Goal: Navigation & Orientation: Find specific page/section

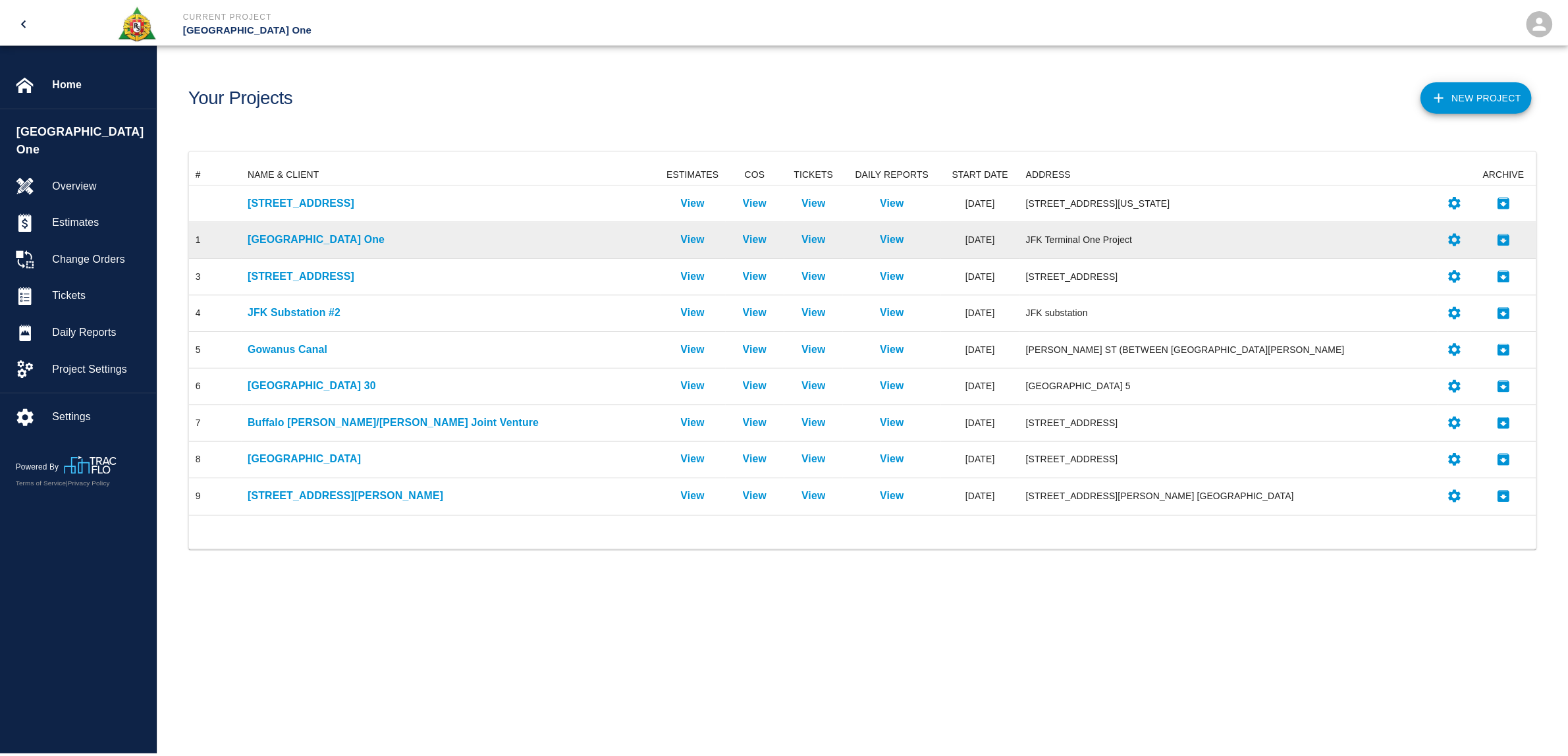
scroll to position [341, 1345]
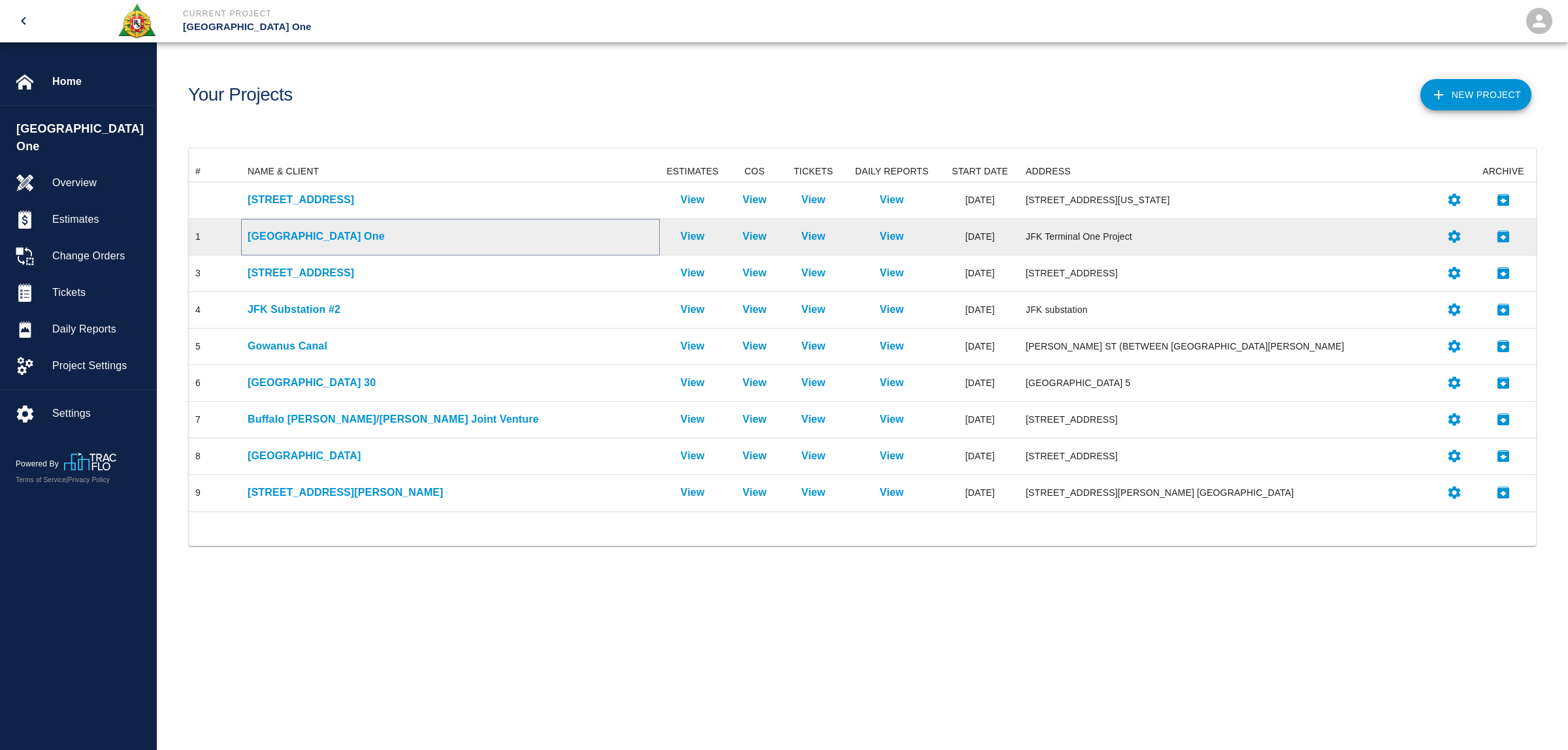
click at [314, 233] on p "[GEOGRAPHIC_DATA] One" at bounding box center [451, 236] width 406 height 15
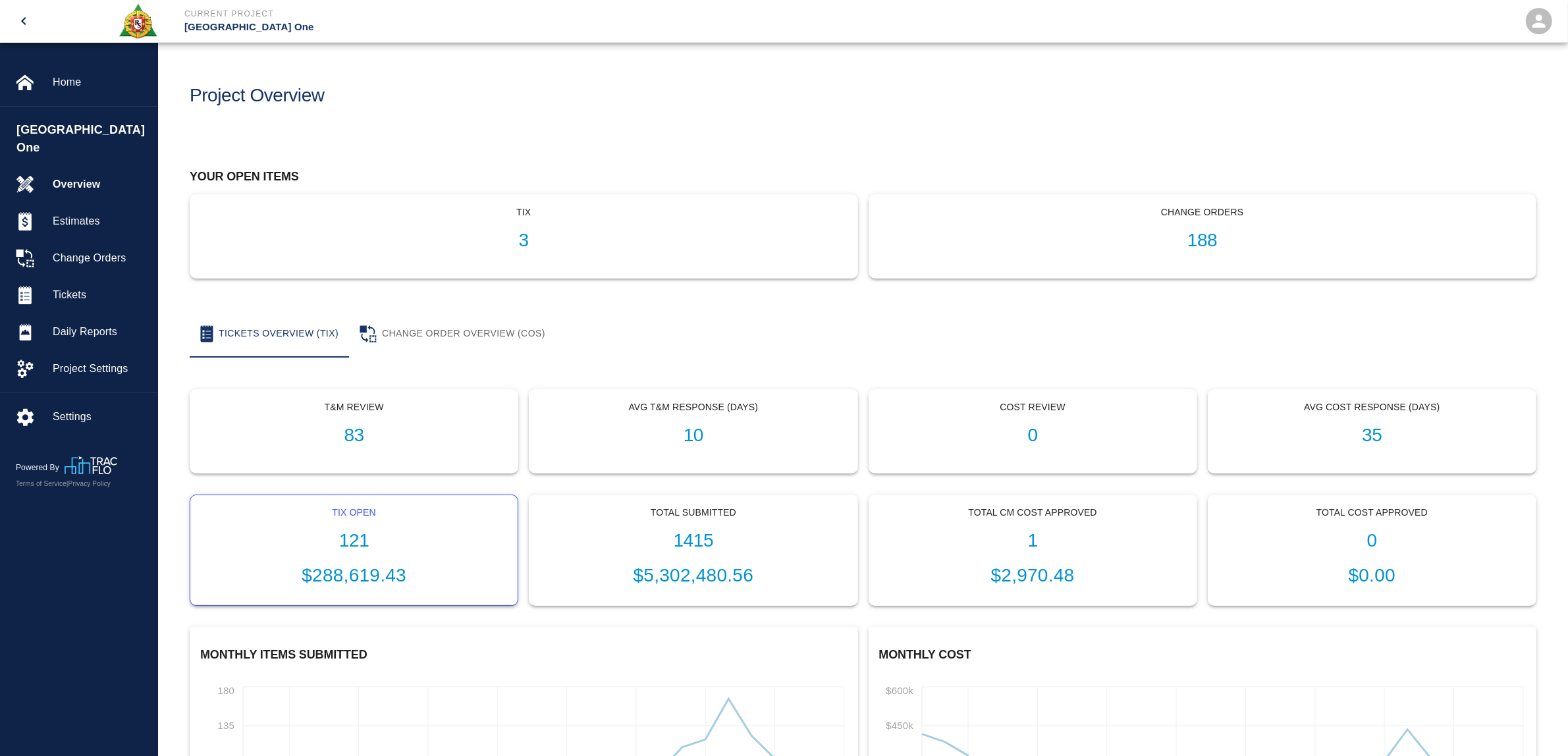
click at [369, 530] on h1 "121" at bounding box center [353, 541] width 306 height 22
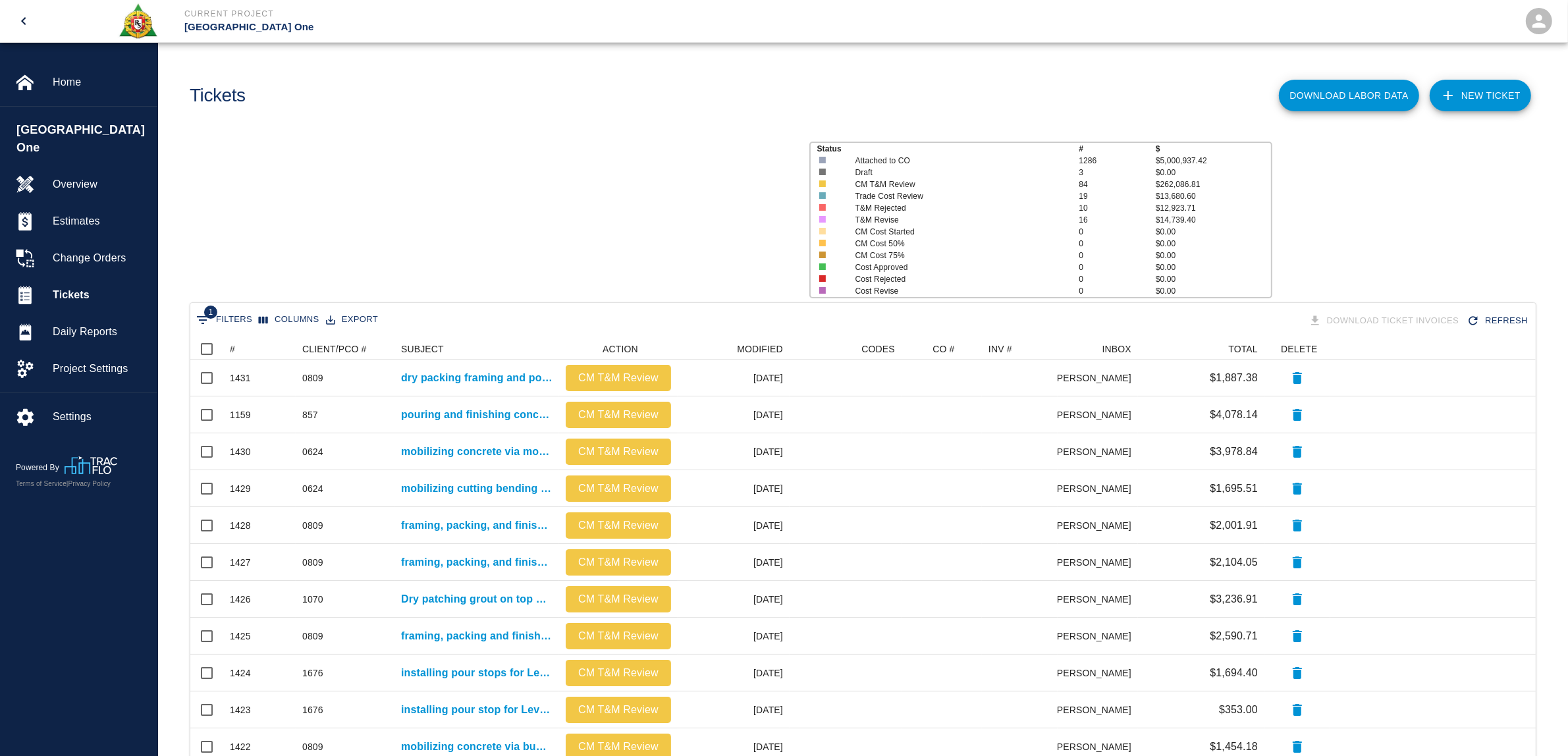
scroll to position [746, 1332]
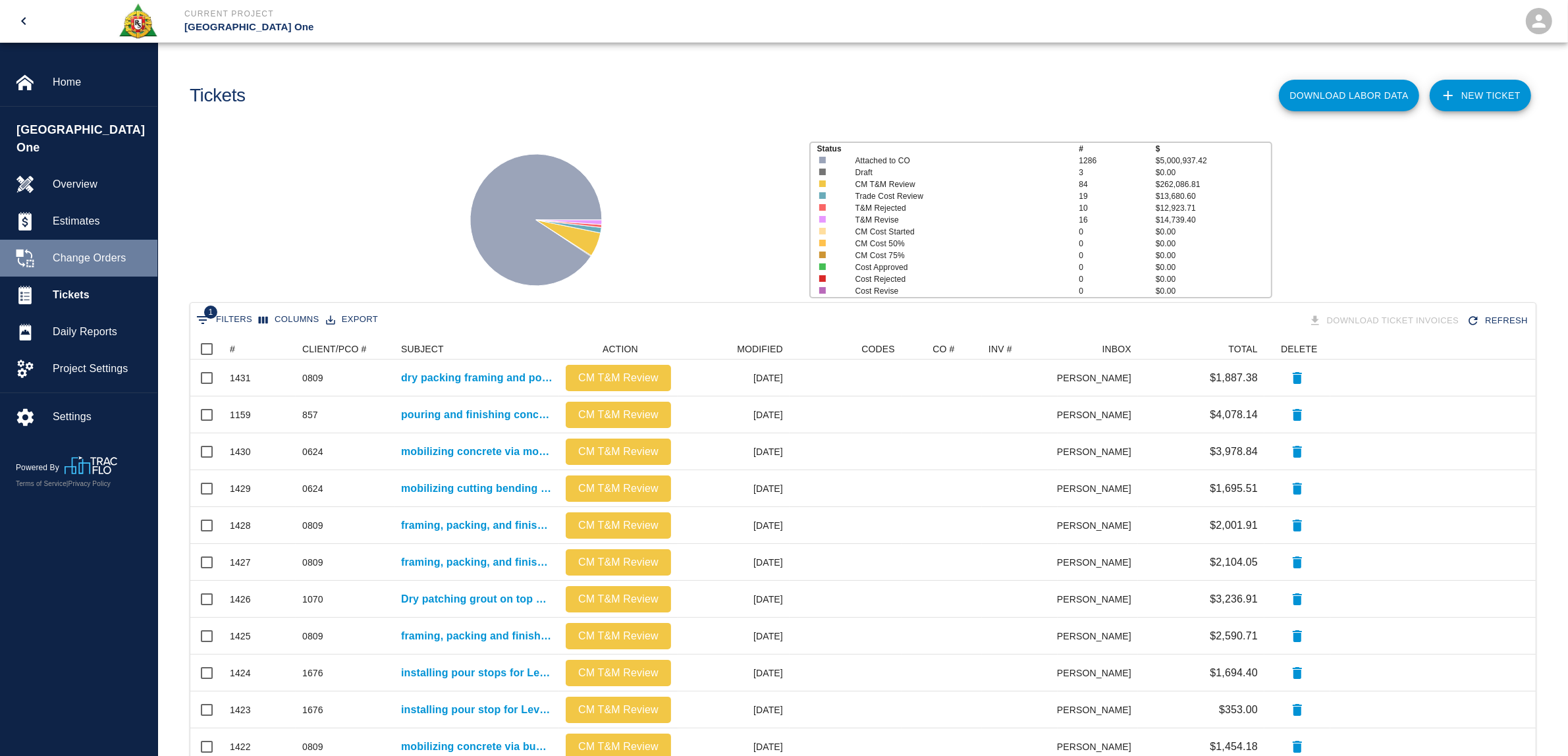
click at [79, 250] on span "Change Orders" at bounding box center [100, 258] width 94 height 15
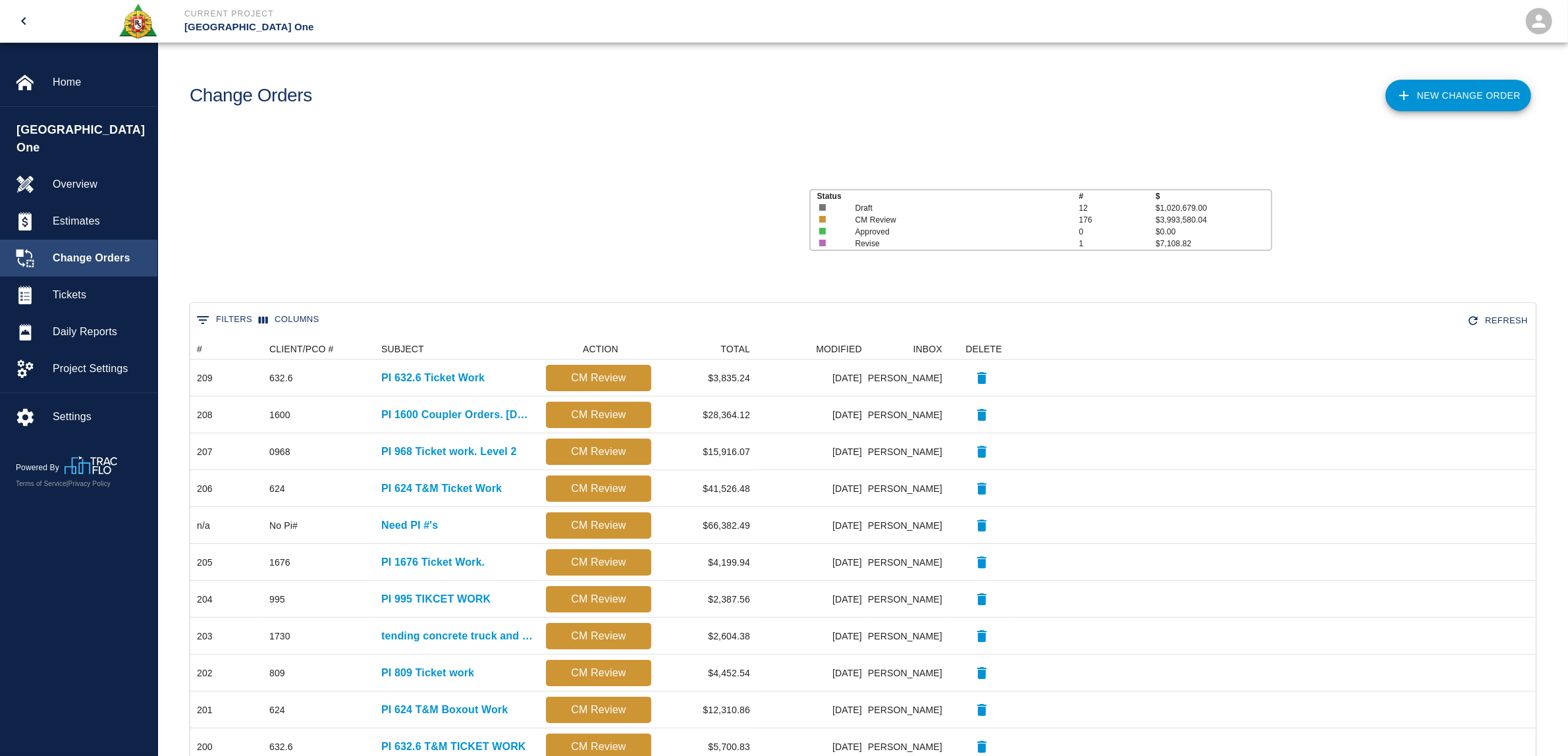
scroll to position [746, 1332]
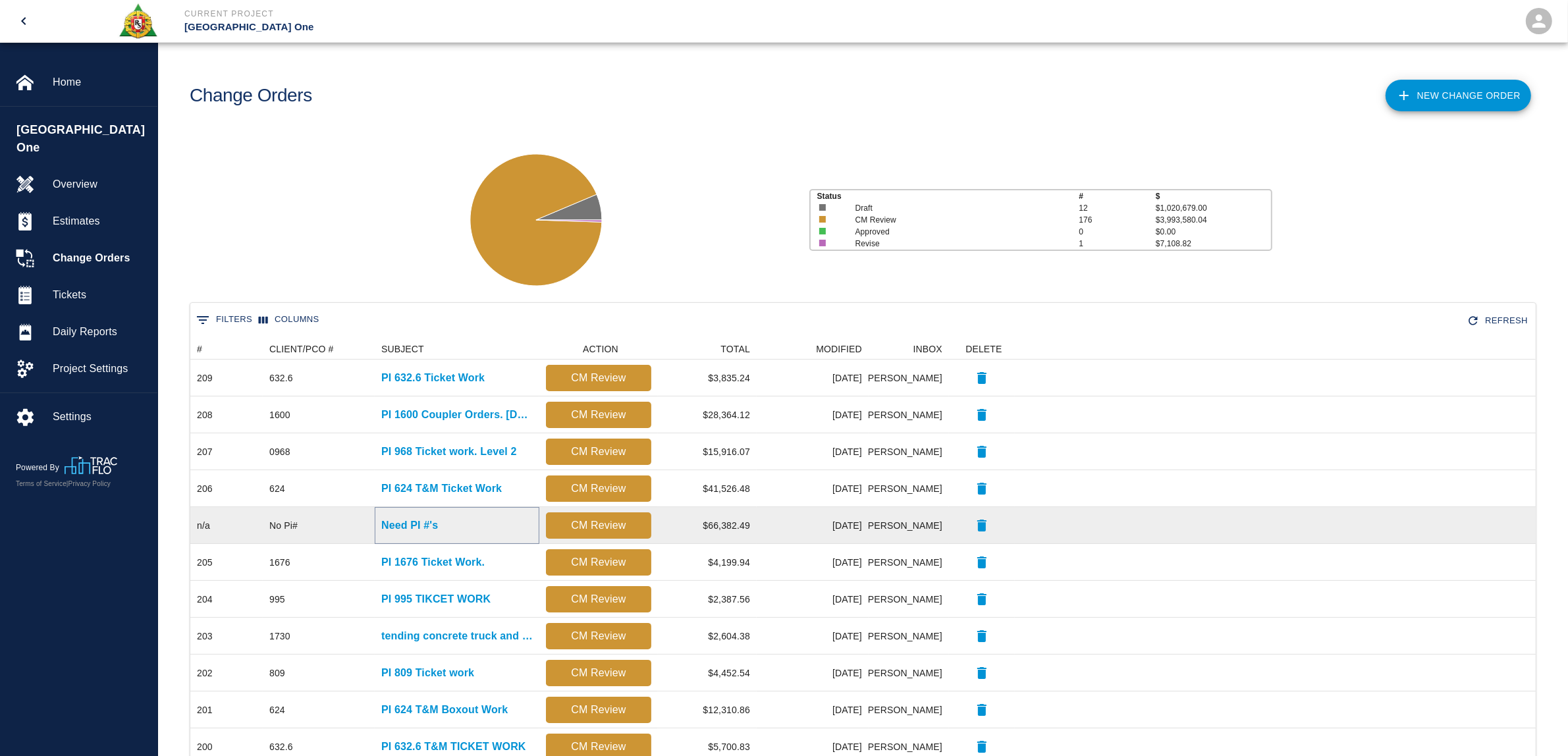
click at [432, 520] on p "Need PI #'s" at bounding box center [409, 525] width 57 height 15
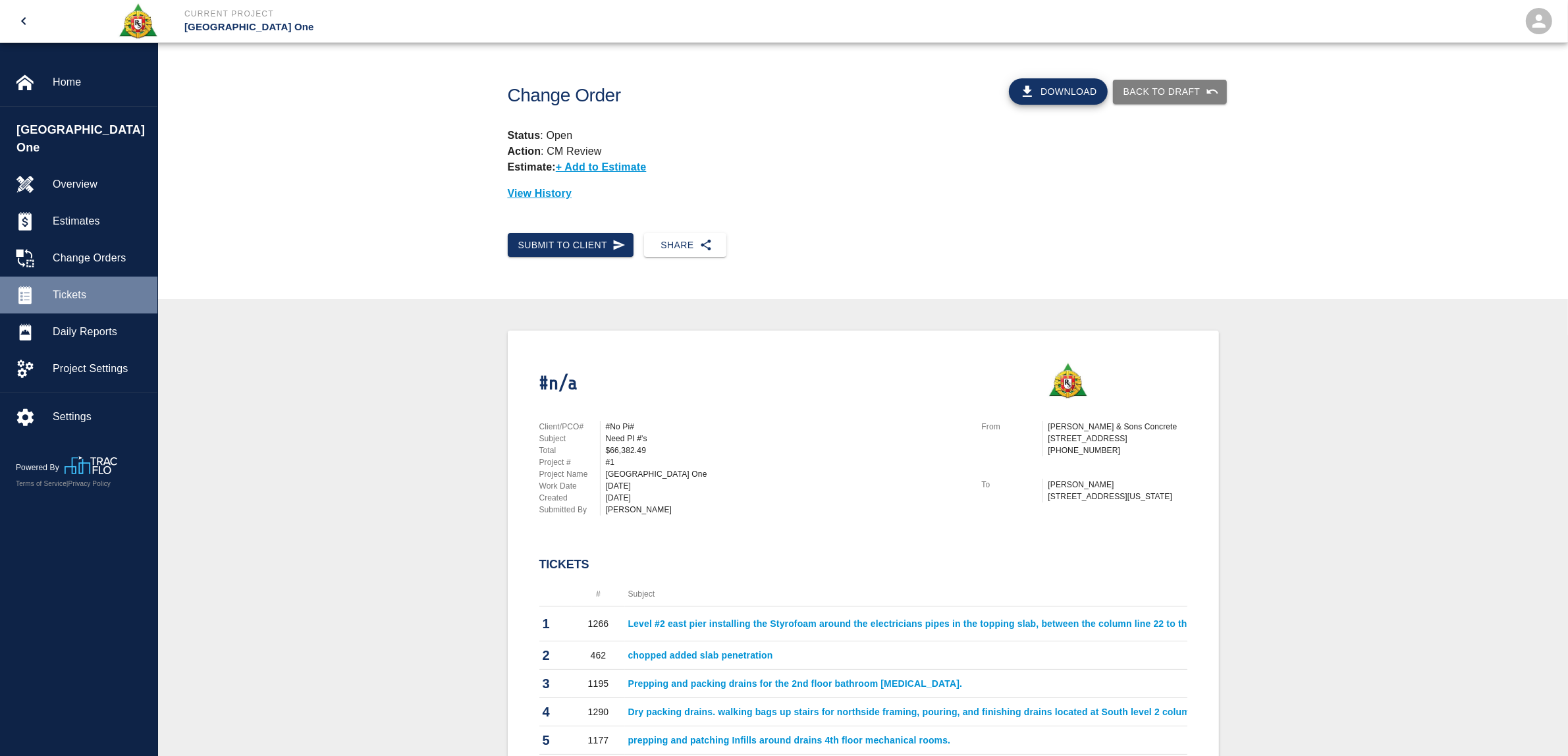
click at [63, 277] on div "Tickets" at bounding box center [79, 295] width 157 height 37
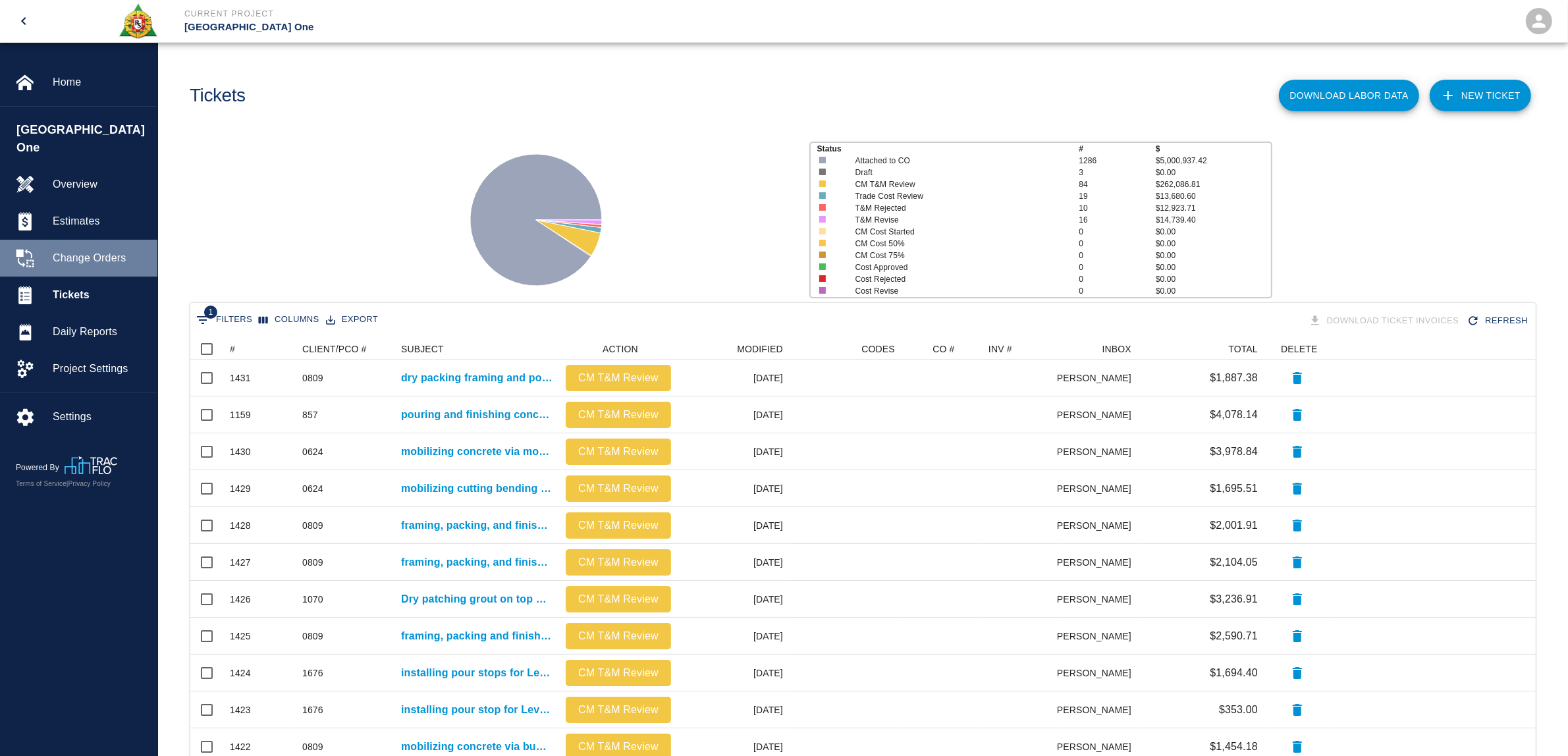
click at [100, 250] on span "Change Orders" at bounding box center [100, 258] width 94 height 15
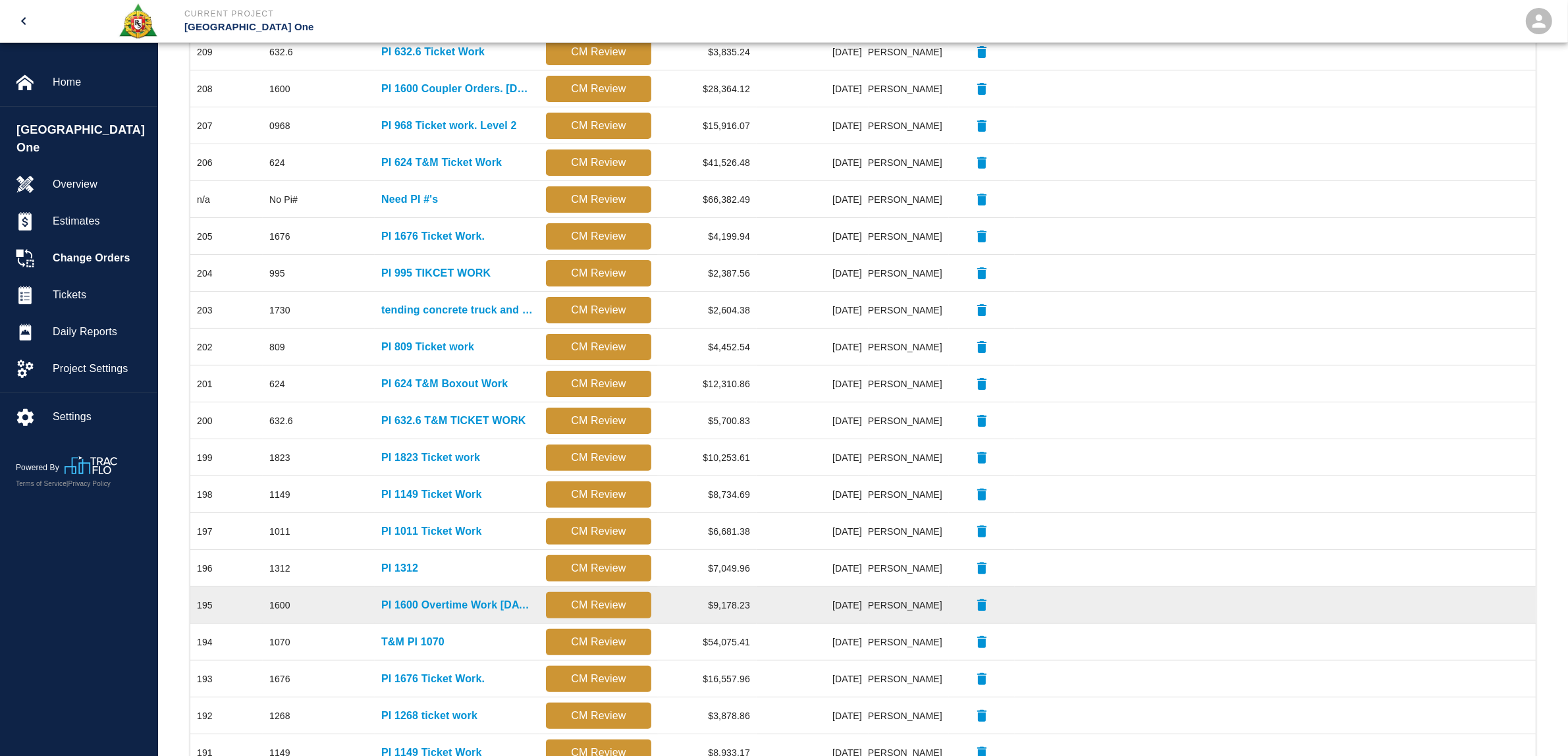
scroll to position [407, 0]
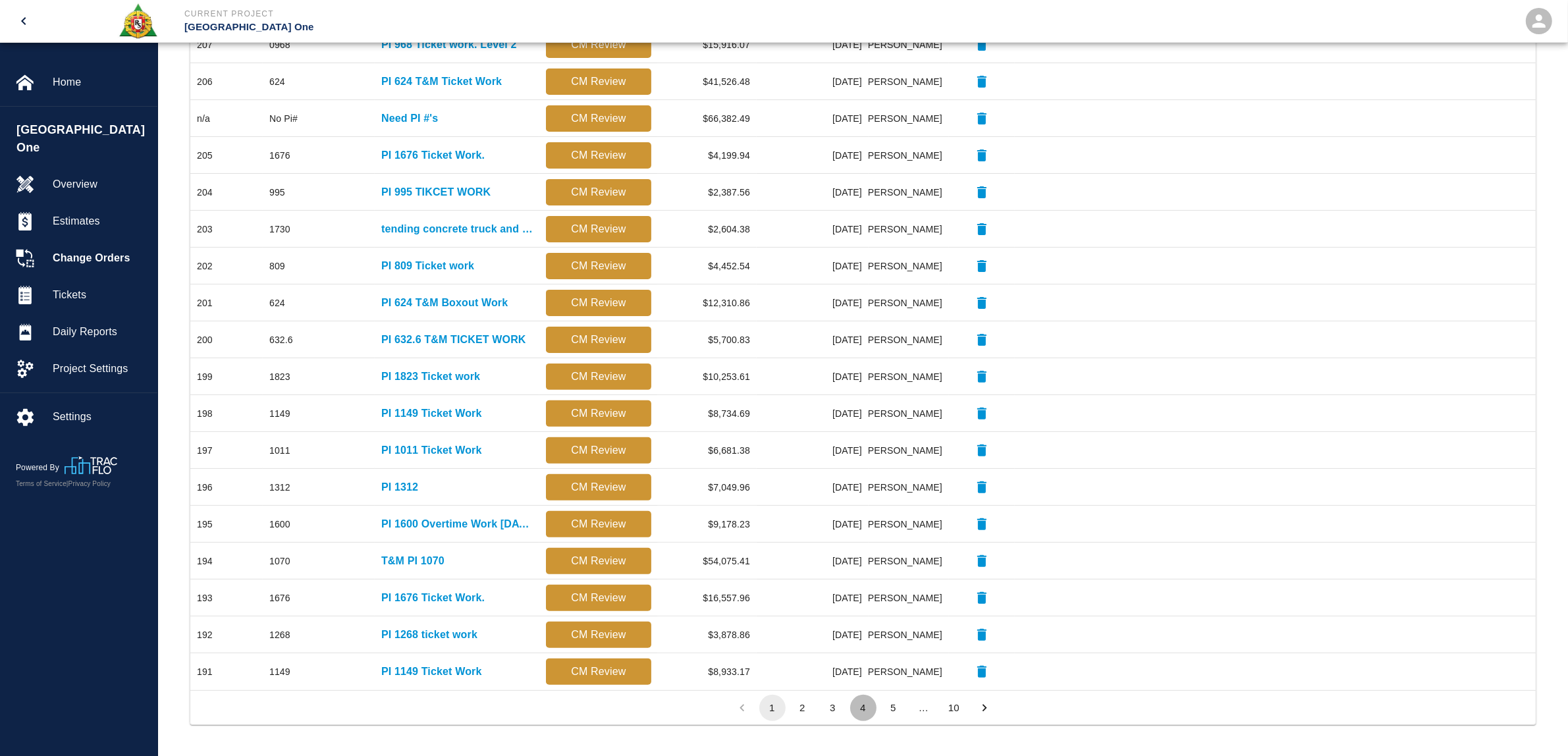
click at [873, 708] on button "4" at bounding box center [863, 708] width 26 height 26
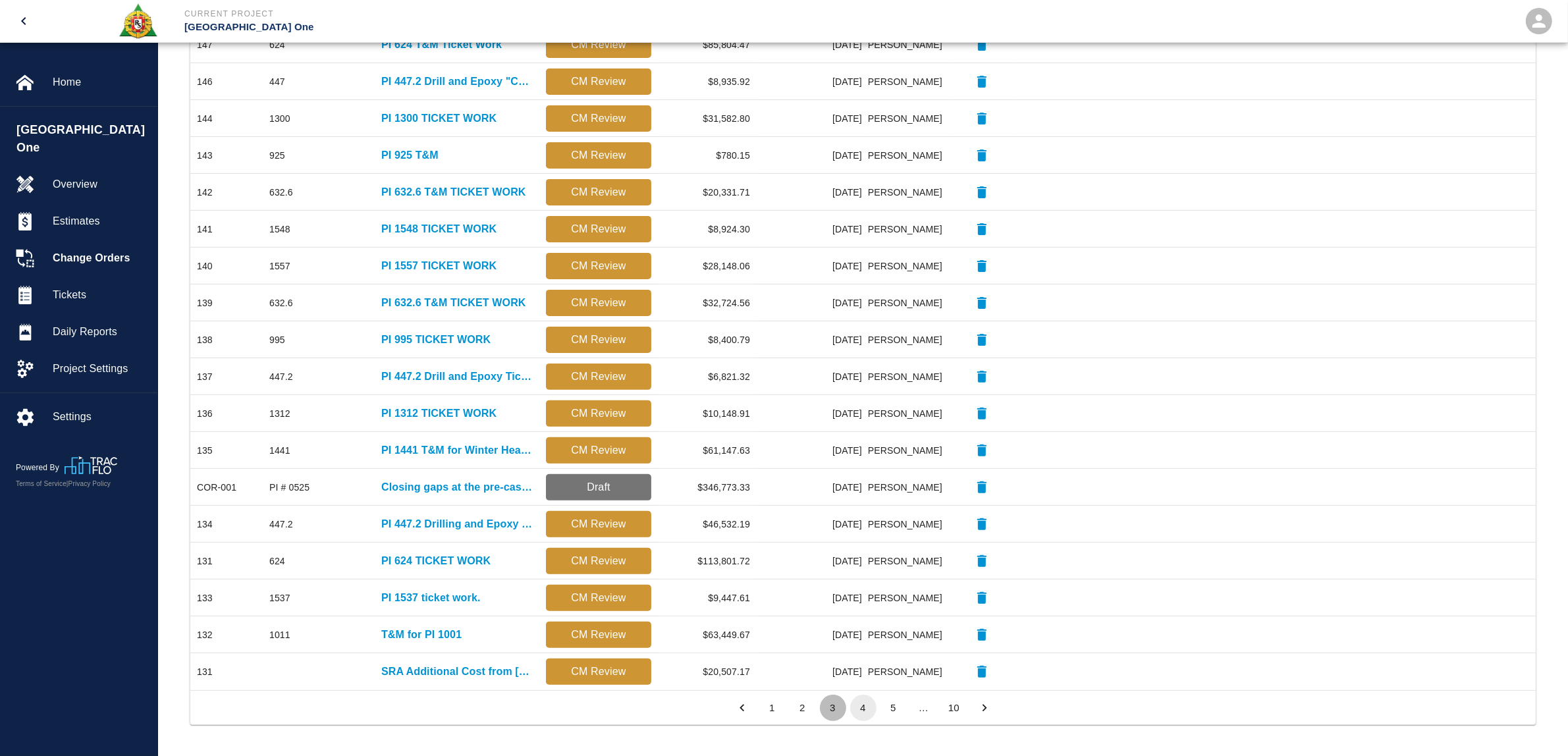
click at [835, 708] on button "3" at bounding box center [832, 708] width 26 height 26
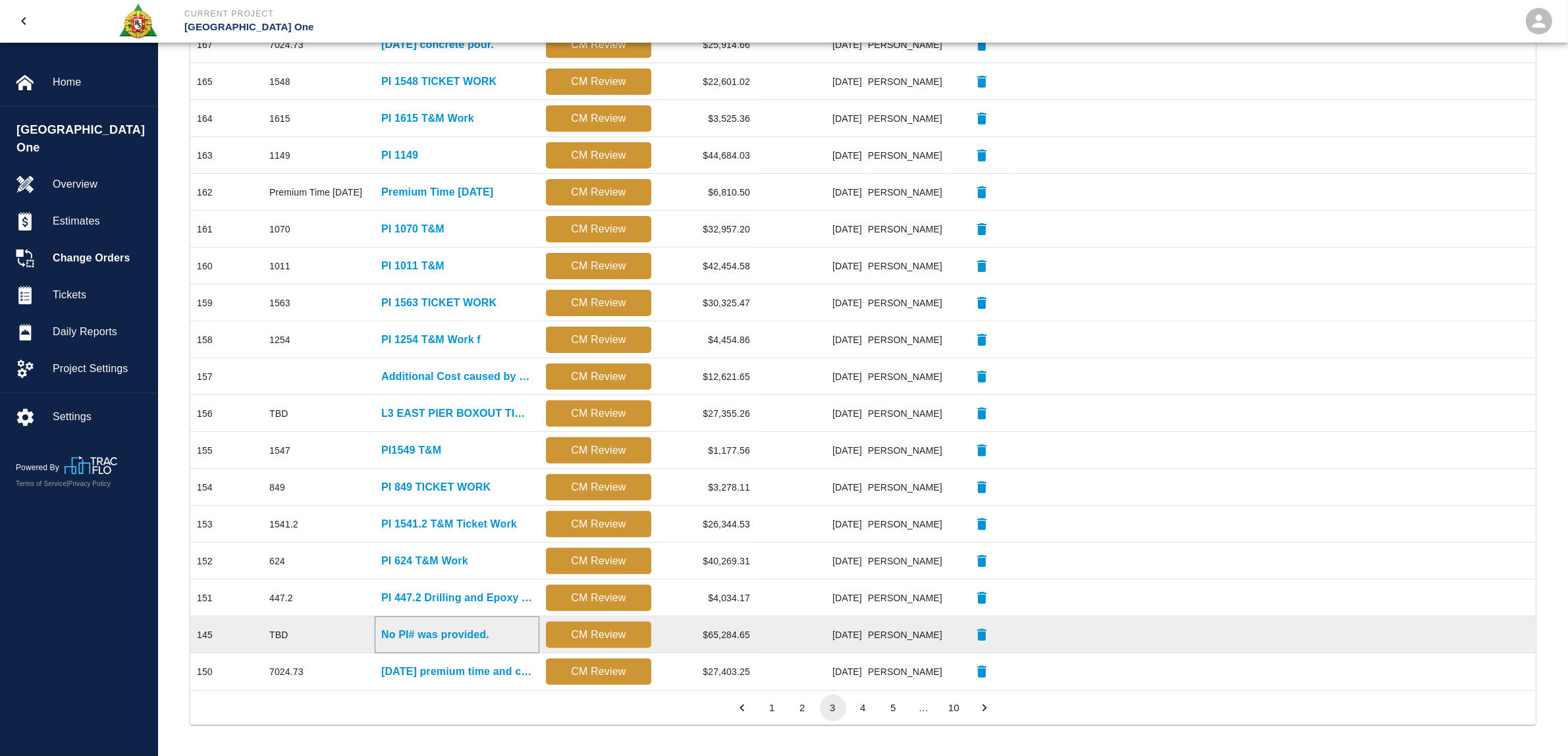
click at [474, 633] on p "No PI# was provided." at bounding box center [435, 634] width 108 height 15
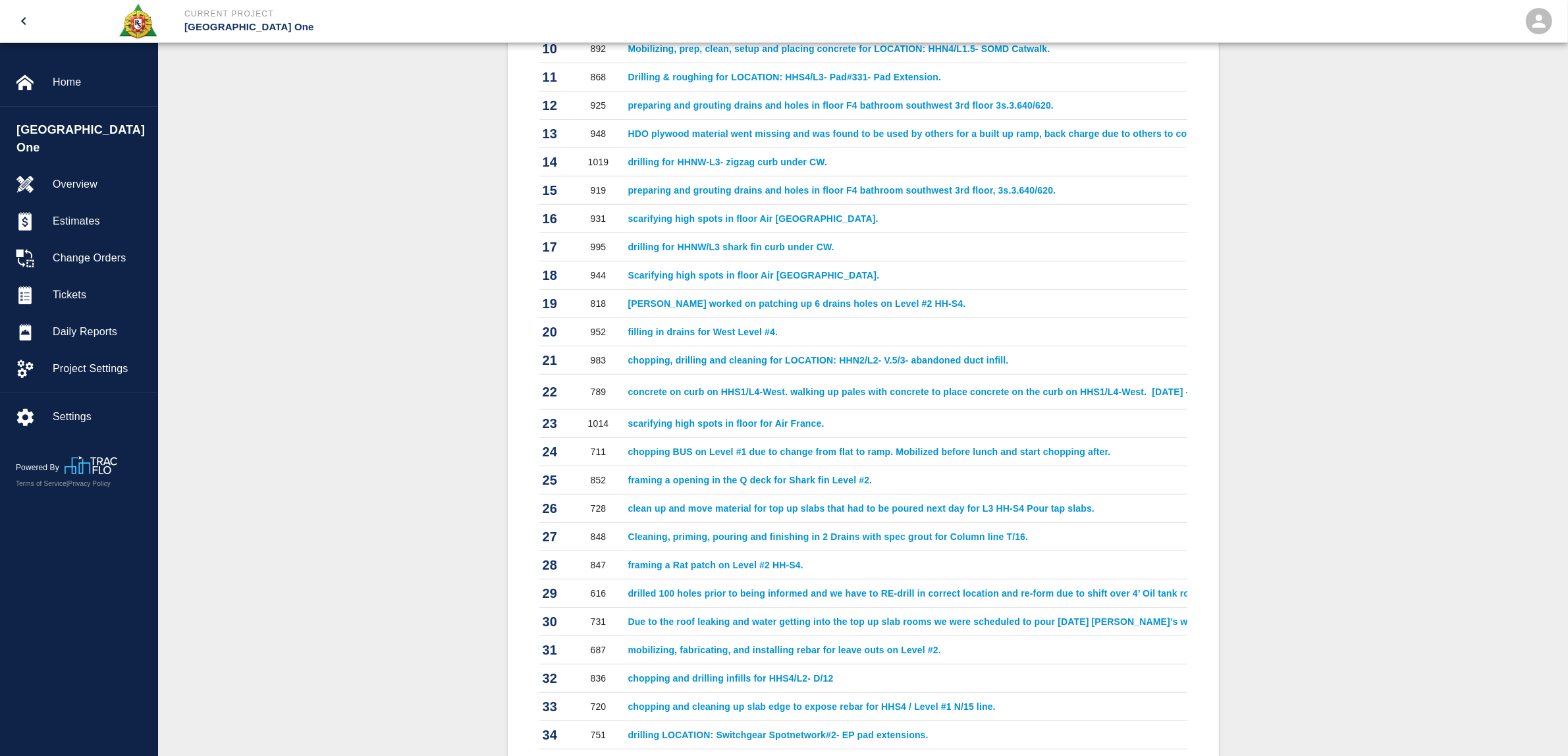
scroll to position [823, 0]
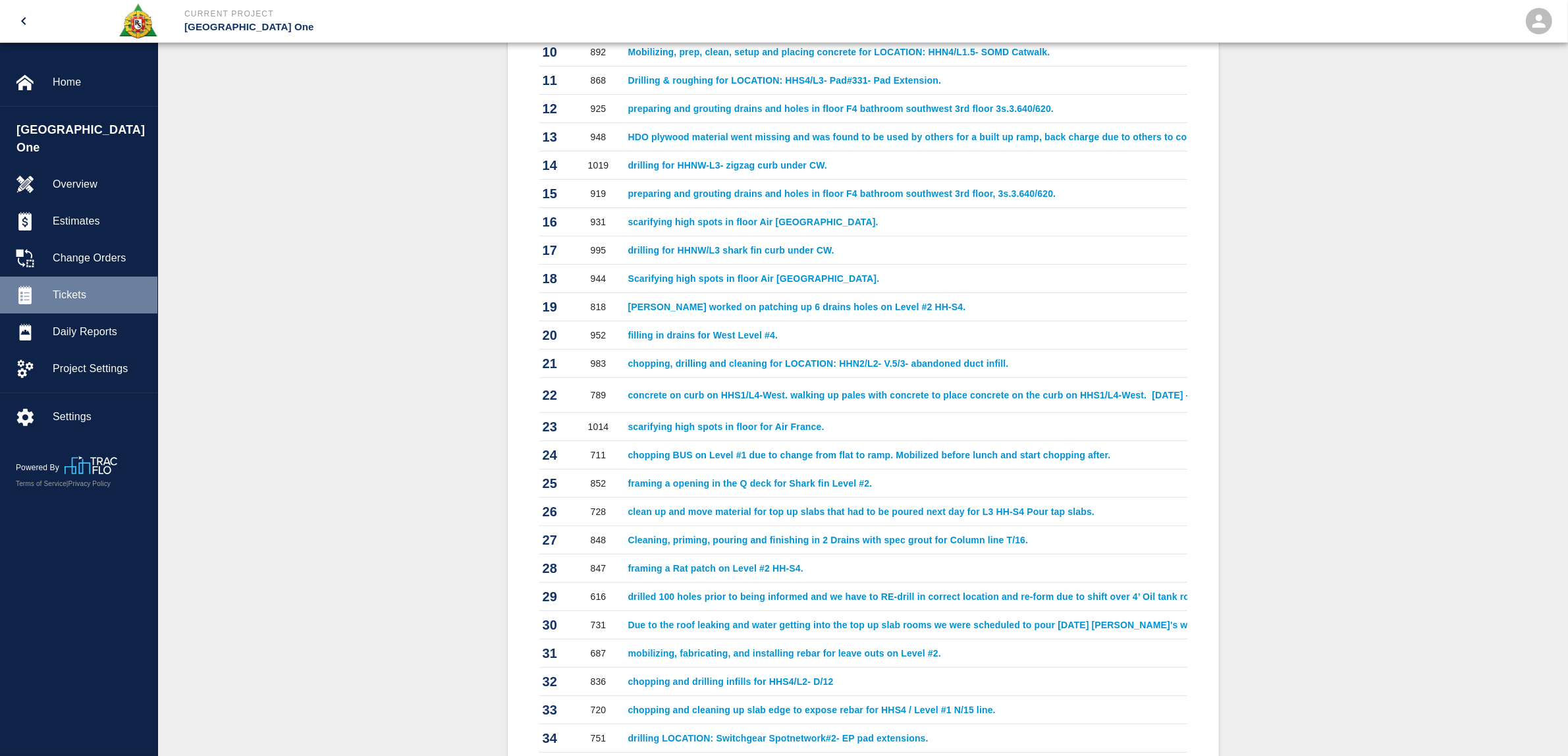
click at [87, 287] on span "Tickets" at bounding box center [100, 295] width 94 height 15
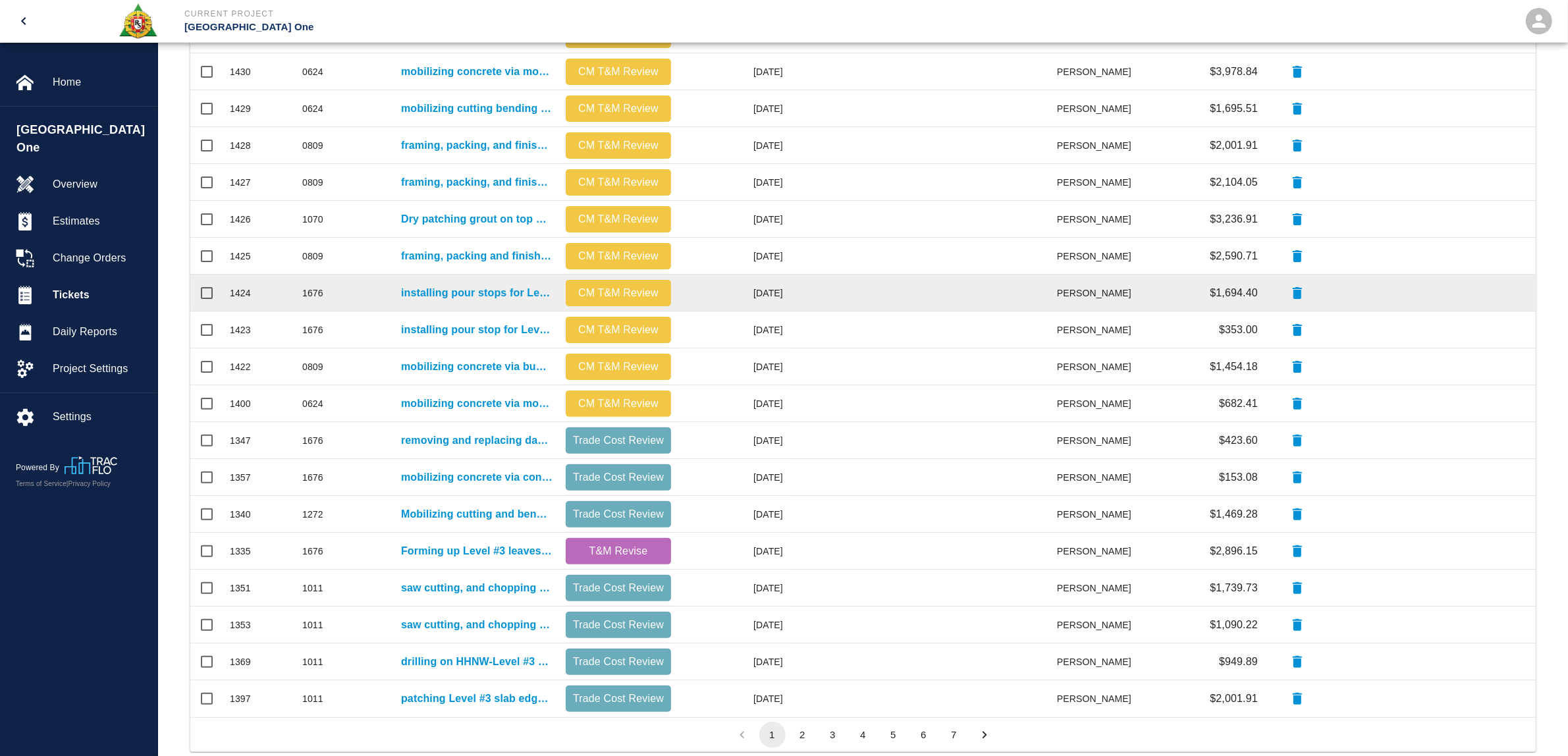
scroll to position [407, 0]
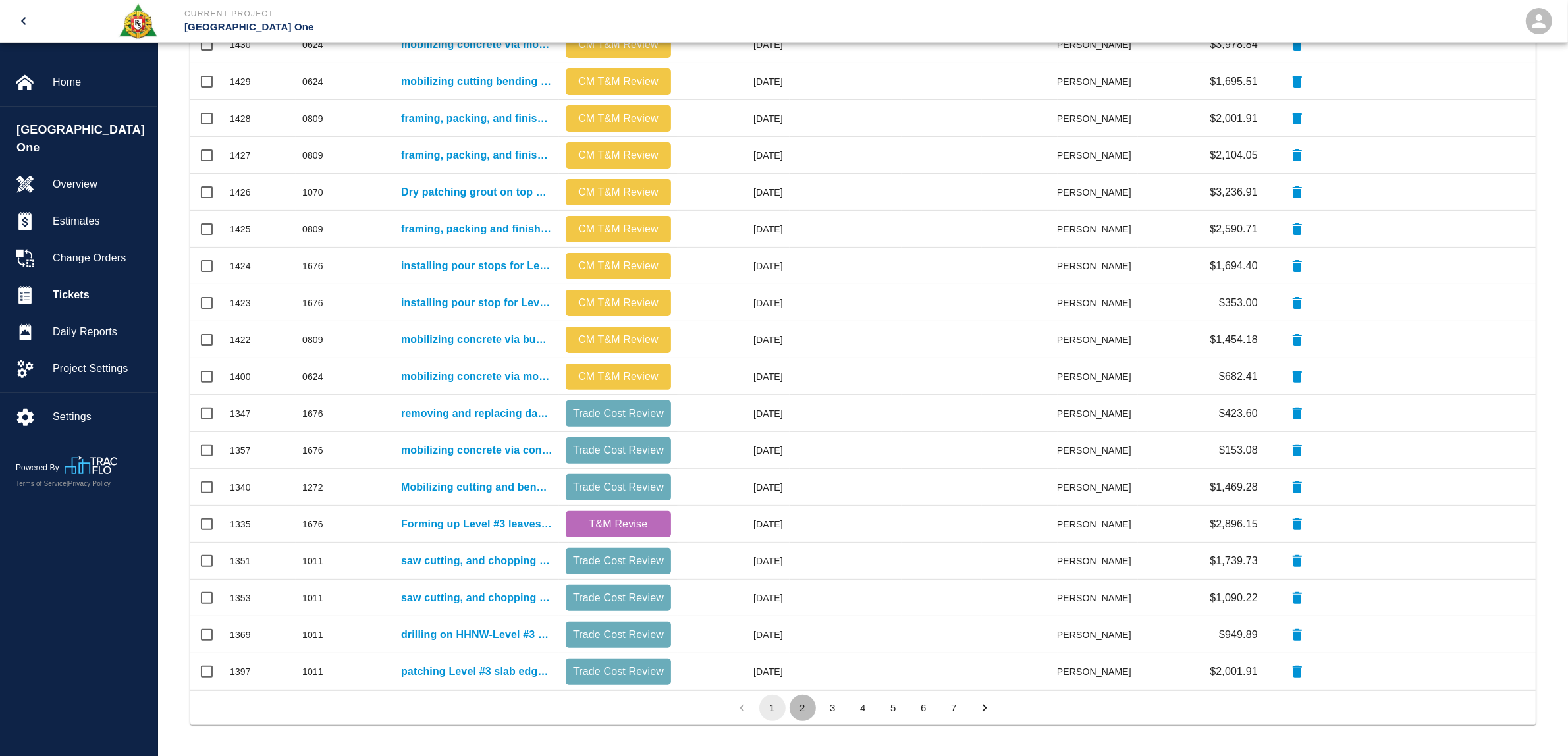
click at [801, 706] on button "2" at bounding box center [802, 708] width 26 height 26
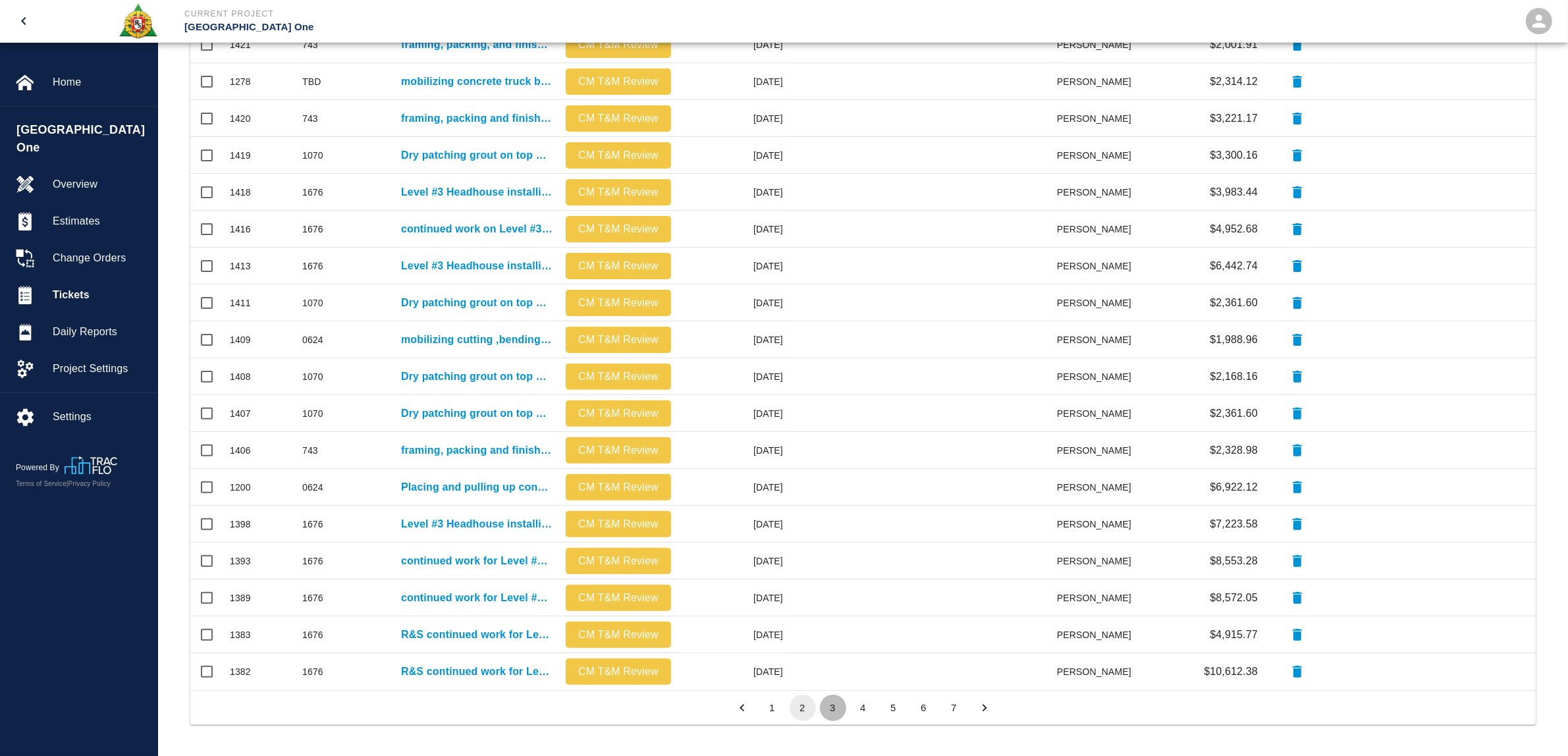
click at [833, 708] on button "3" at bounding box center [832, 708] width 26 height 26
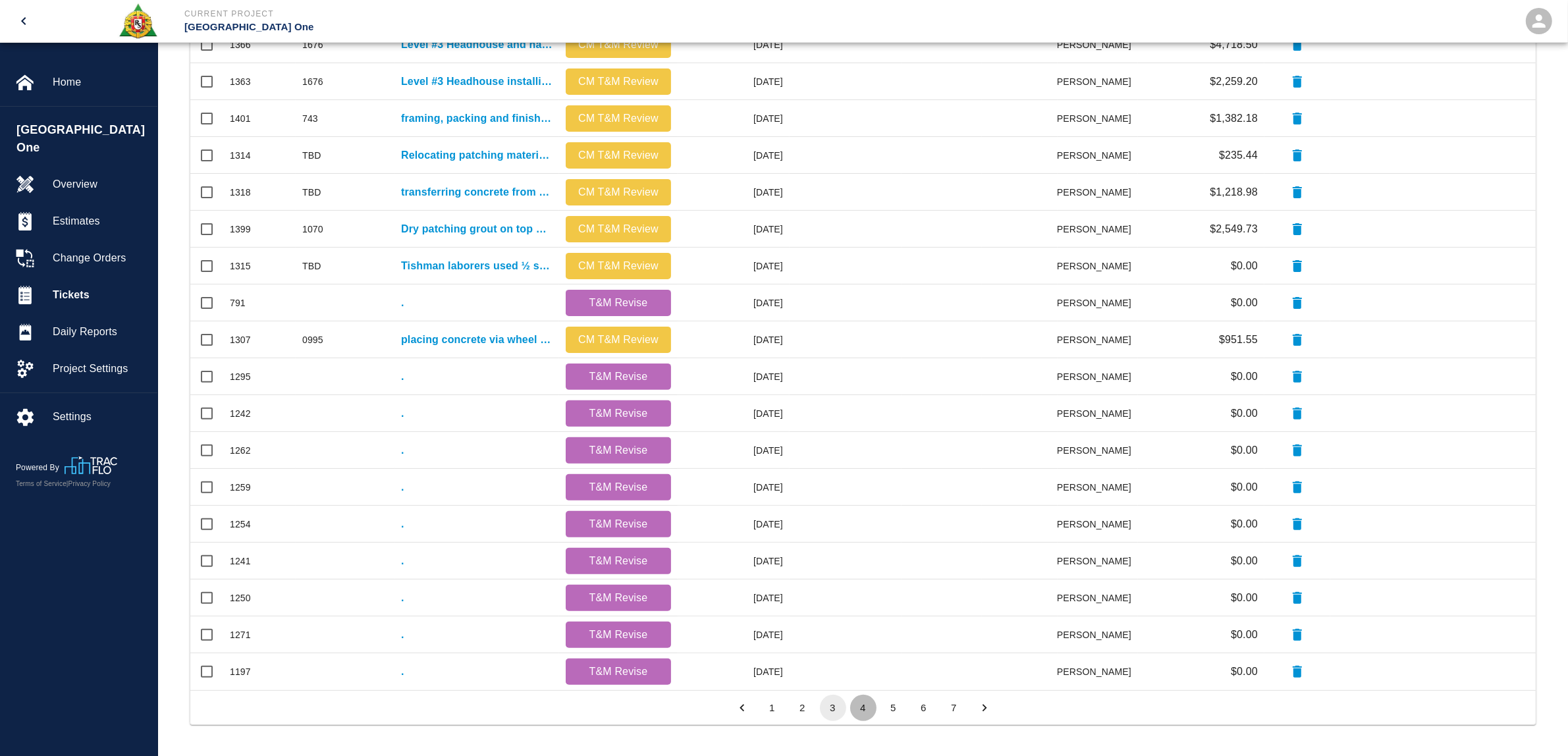
click at [857, 705] on button "4" at bounding box center [863, 708] width 26 height 26
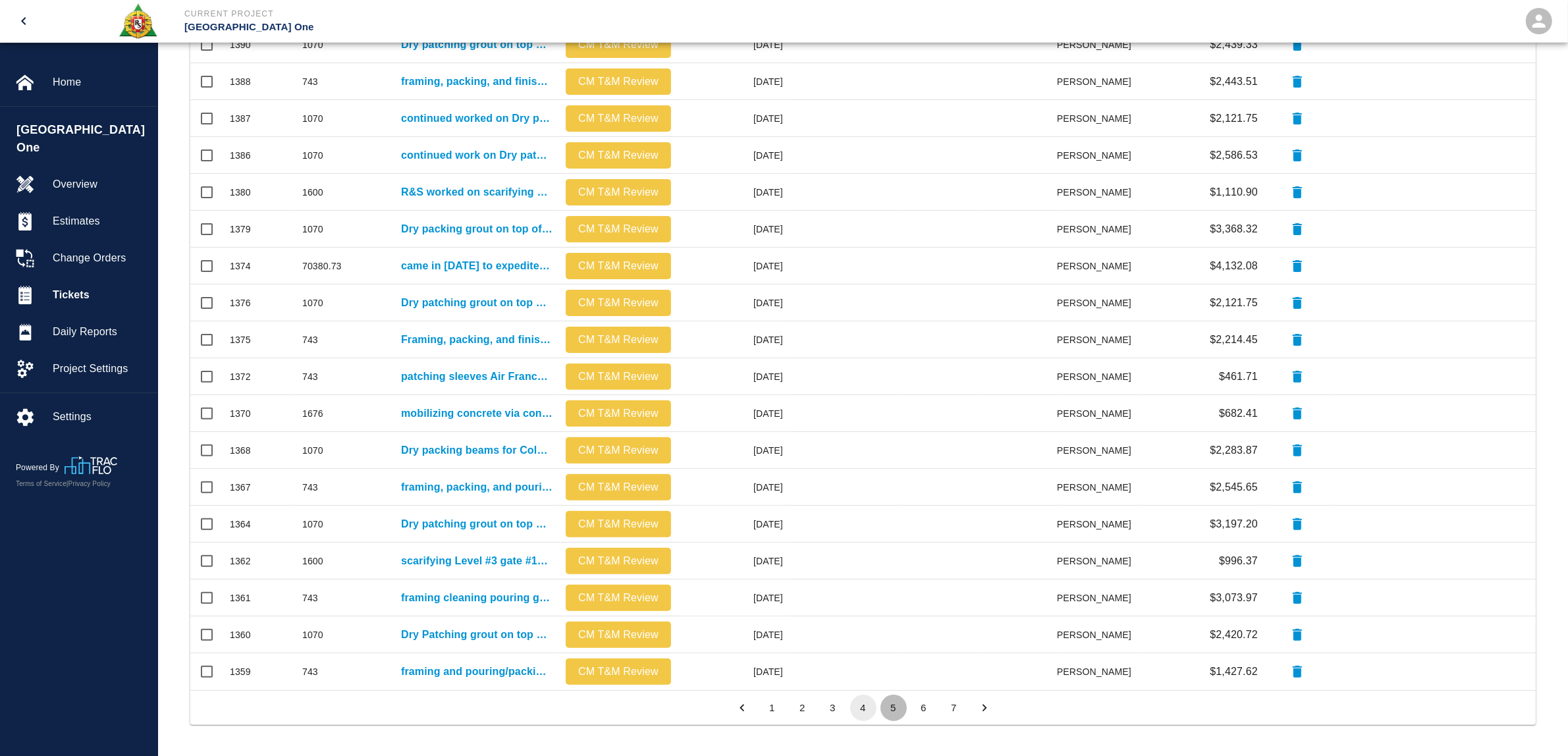
click at [890, 707] on button "5" at bounding box center [893, 708] width 26 height 26
click at [922, 708] on button "6" at bounding box center [923, 708] width 26 height 26
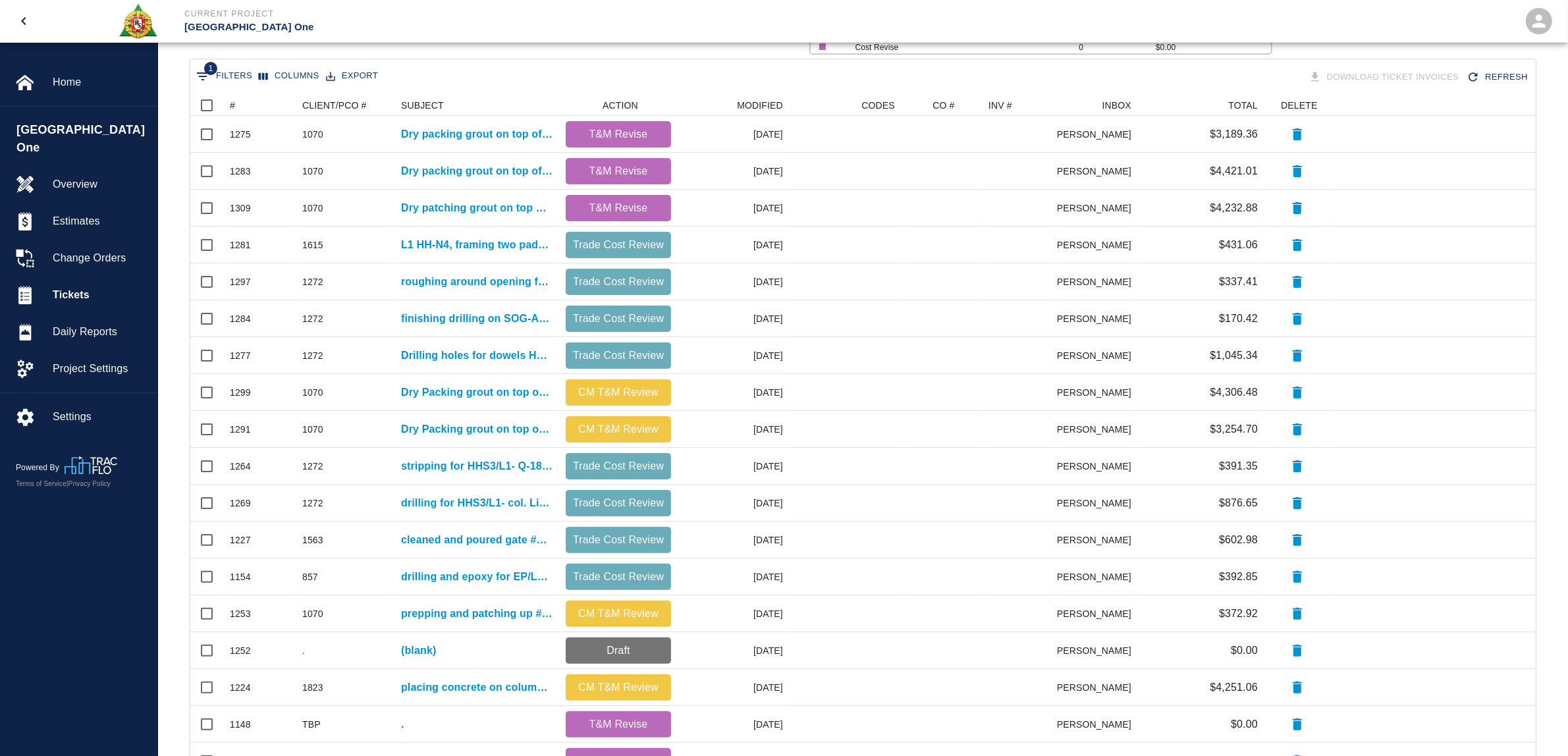
scroll to position [242, 0]
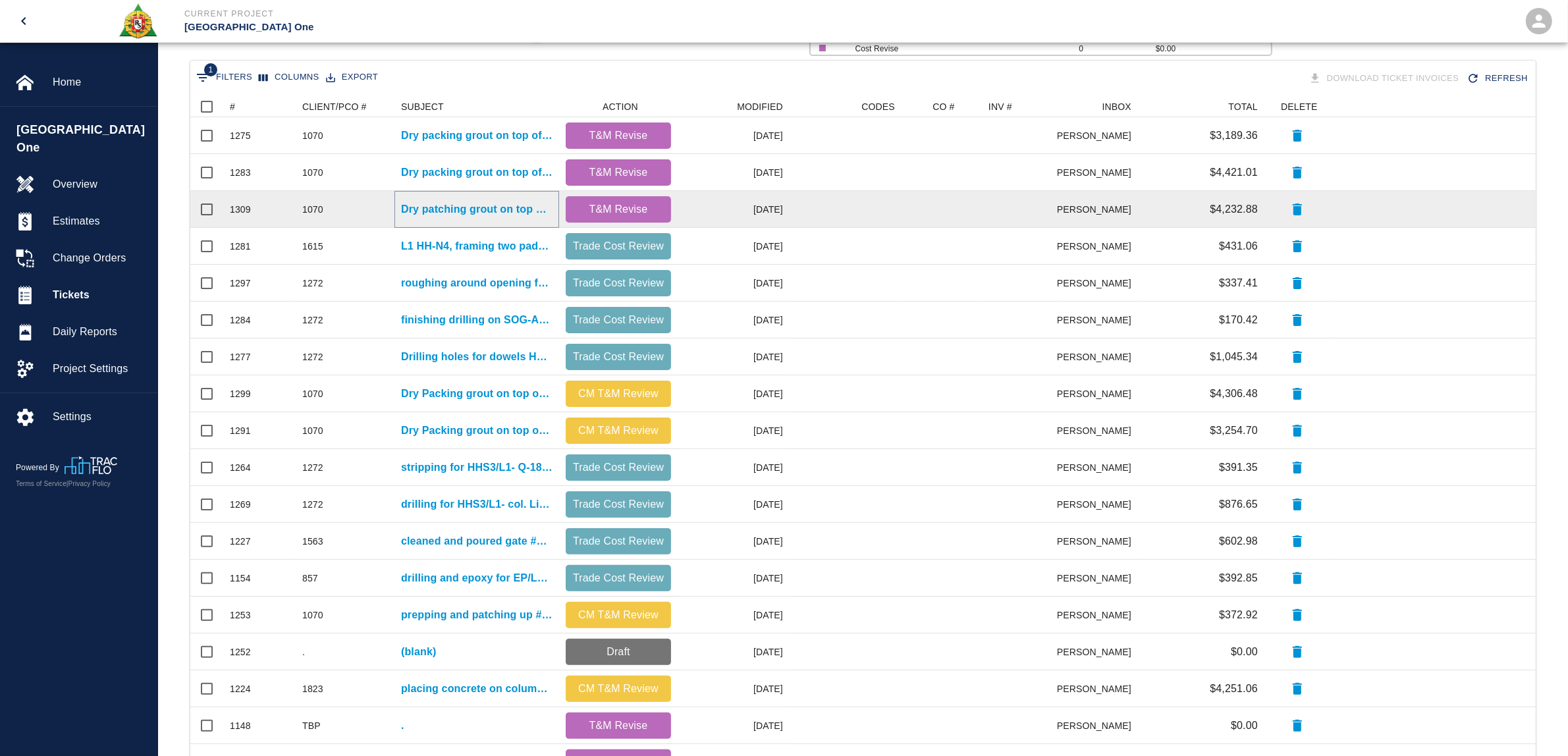
click at [470, 211] on p "Dry patching grout on top of beams for Column line E30/[GEOGRAPHIC_DATA], E9/EJ" at bounding box center [476, 209] width 151 height 15
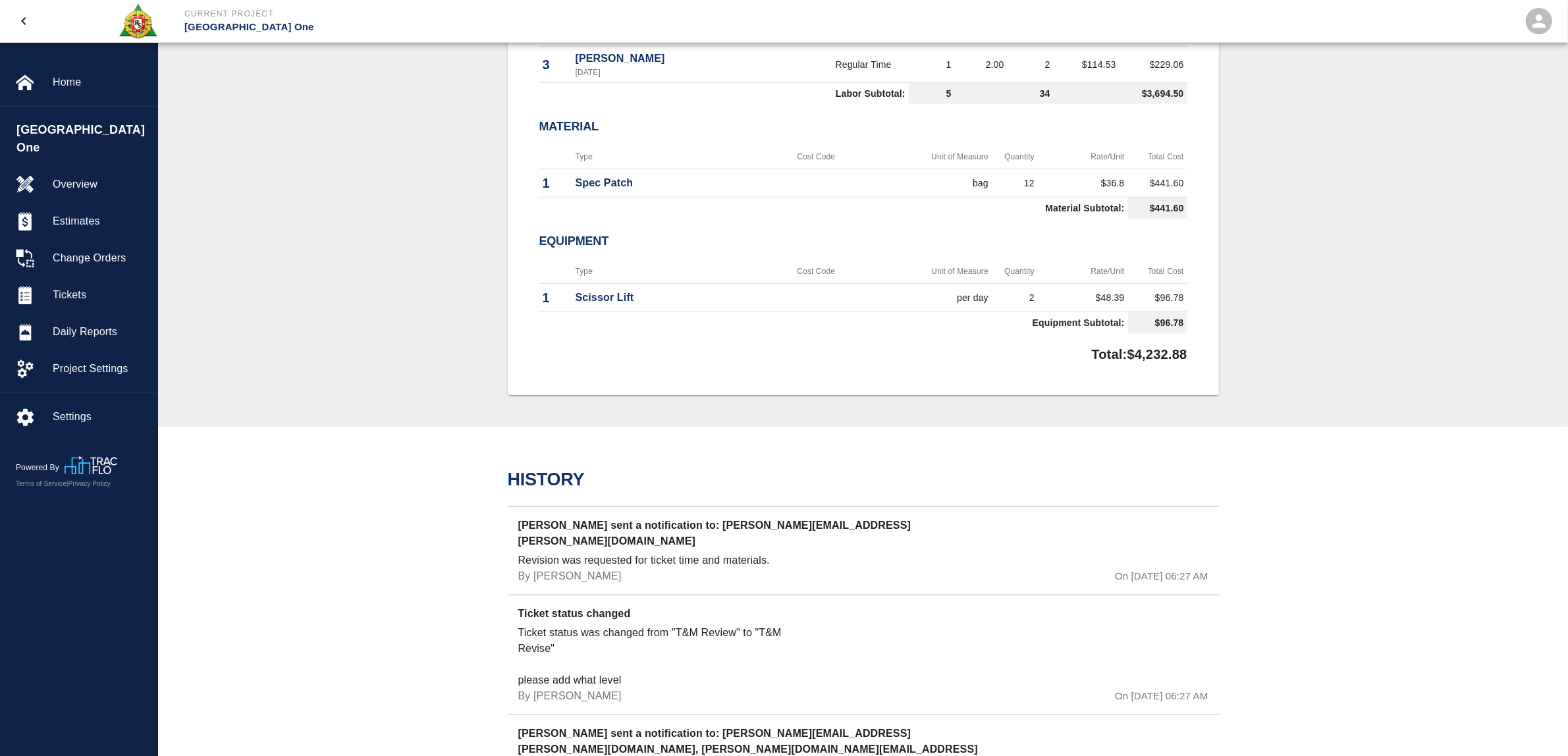
scroll to position [905, 0]
click at [79, 277] on div "Tickets" at bounding box center [79, 295] width 157 height 37
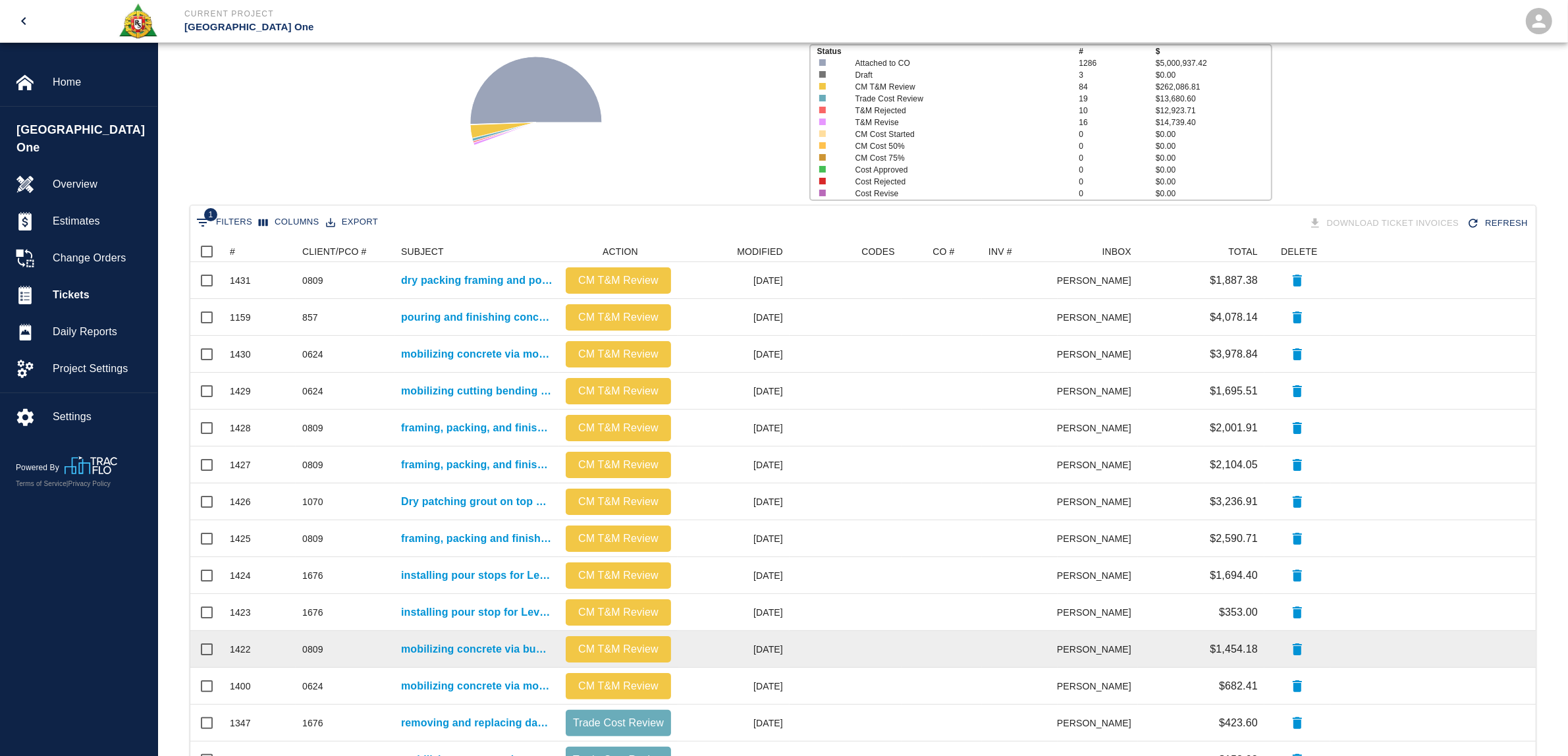
scroll to position [407, 0]
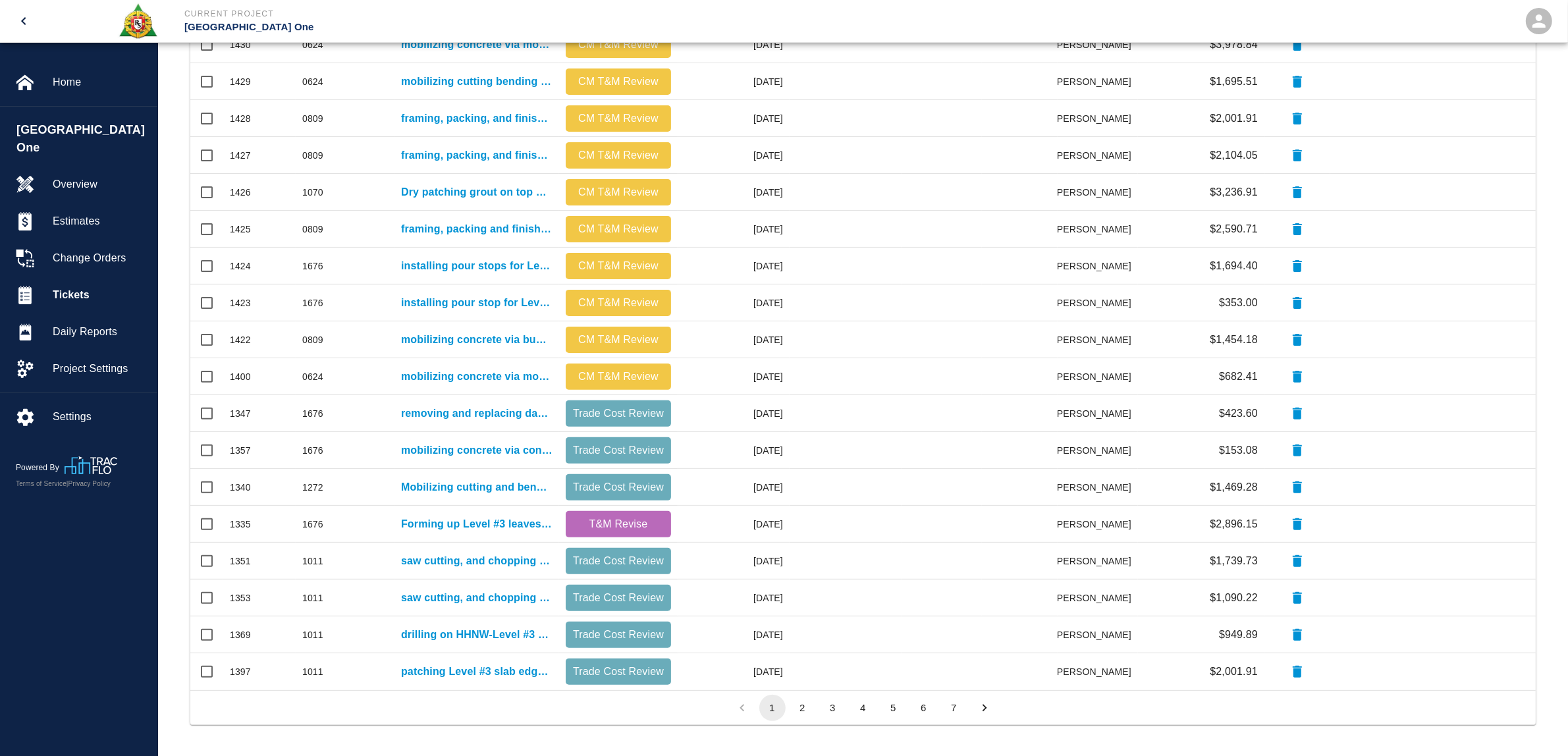
drag, startPoint x: 943, startPoint y: 710, endPoint x: 953, endPoint y: 709, distance: 10.0
click at [947, 709] on button "7" at bounding box center [954, 708] width 26 height 26
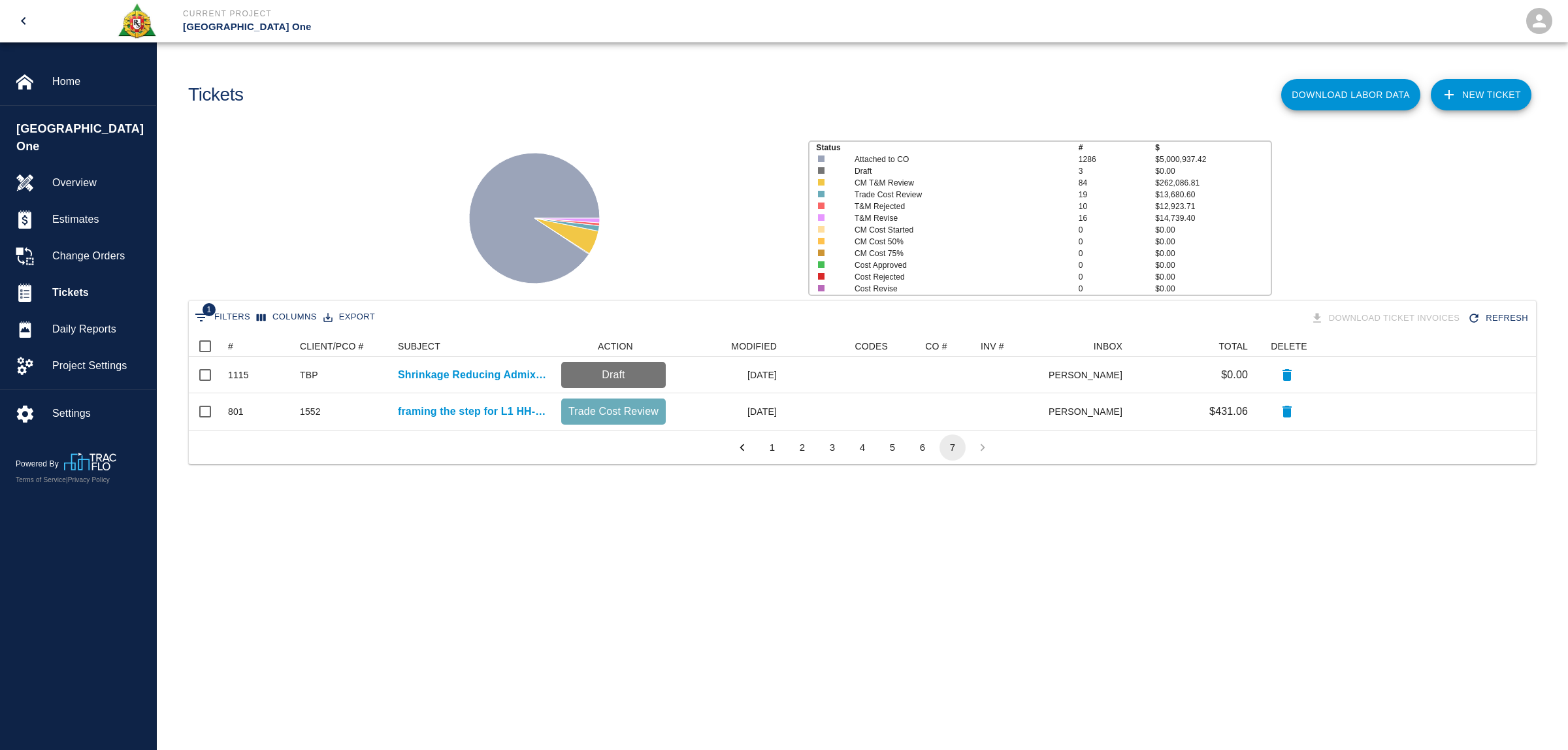
scroll to position [13, 13]
